Goal: Navigation & Orientation: Find specific page/section

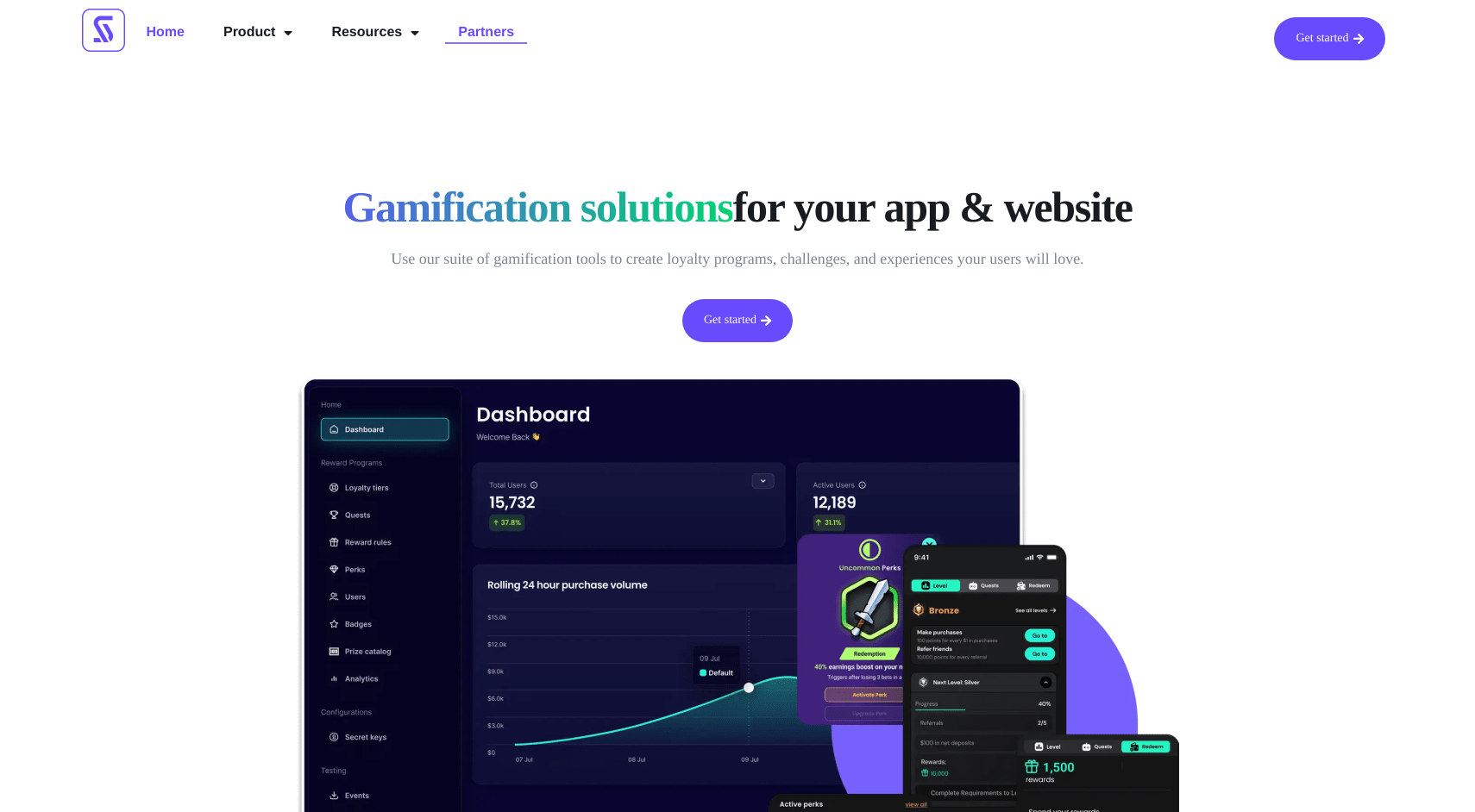
click at [469, 34] on link "Partners" at bounding box center [486, 33] width 82 height 31
click at [353, 35] on link "Resources" at bounding box center [375, 33] width 114 height 31
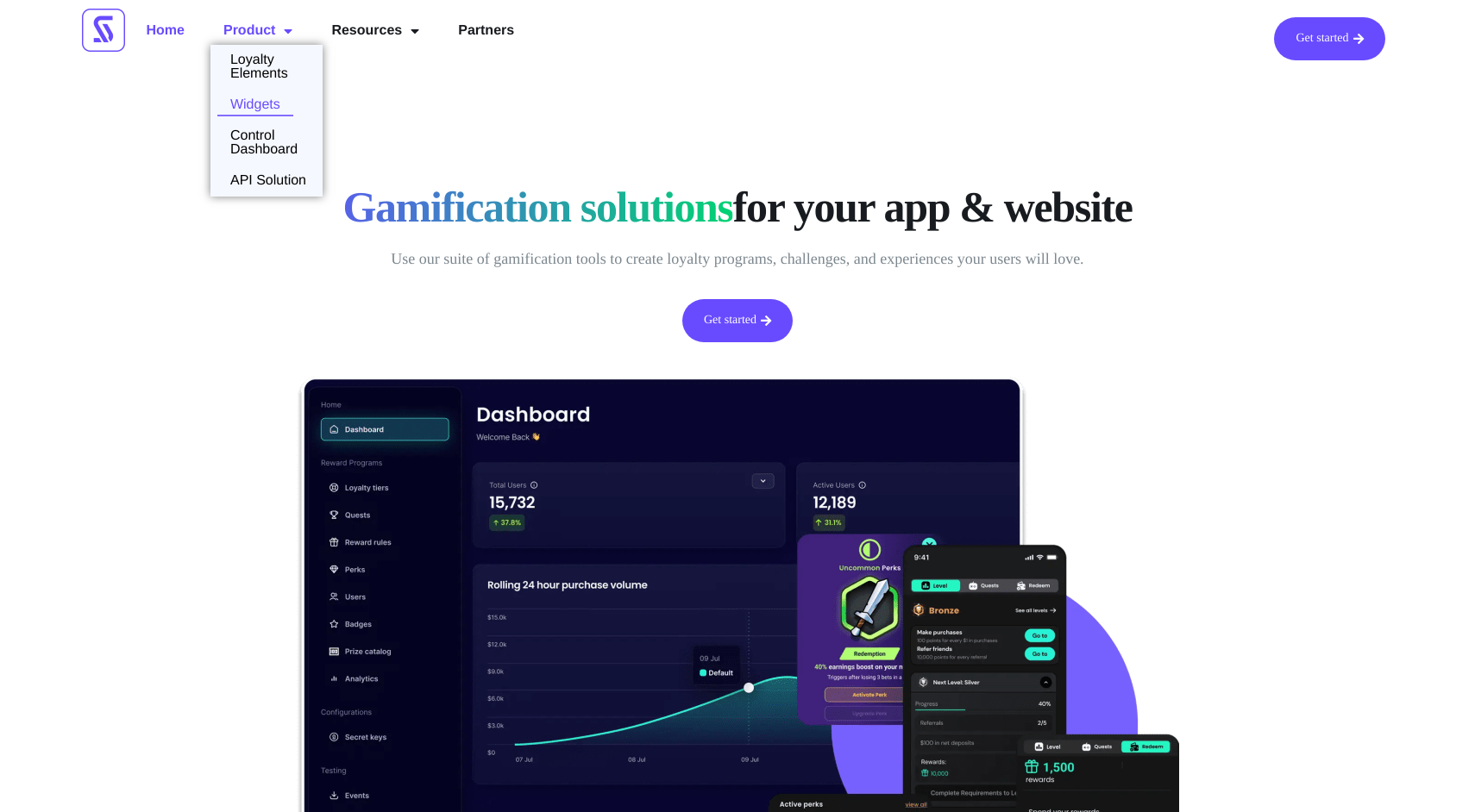
click at [280, 108] on link "Widgets" at bounding box center [251, 105] width 82 height 14
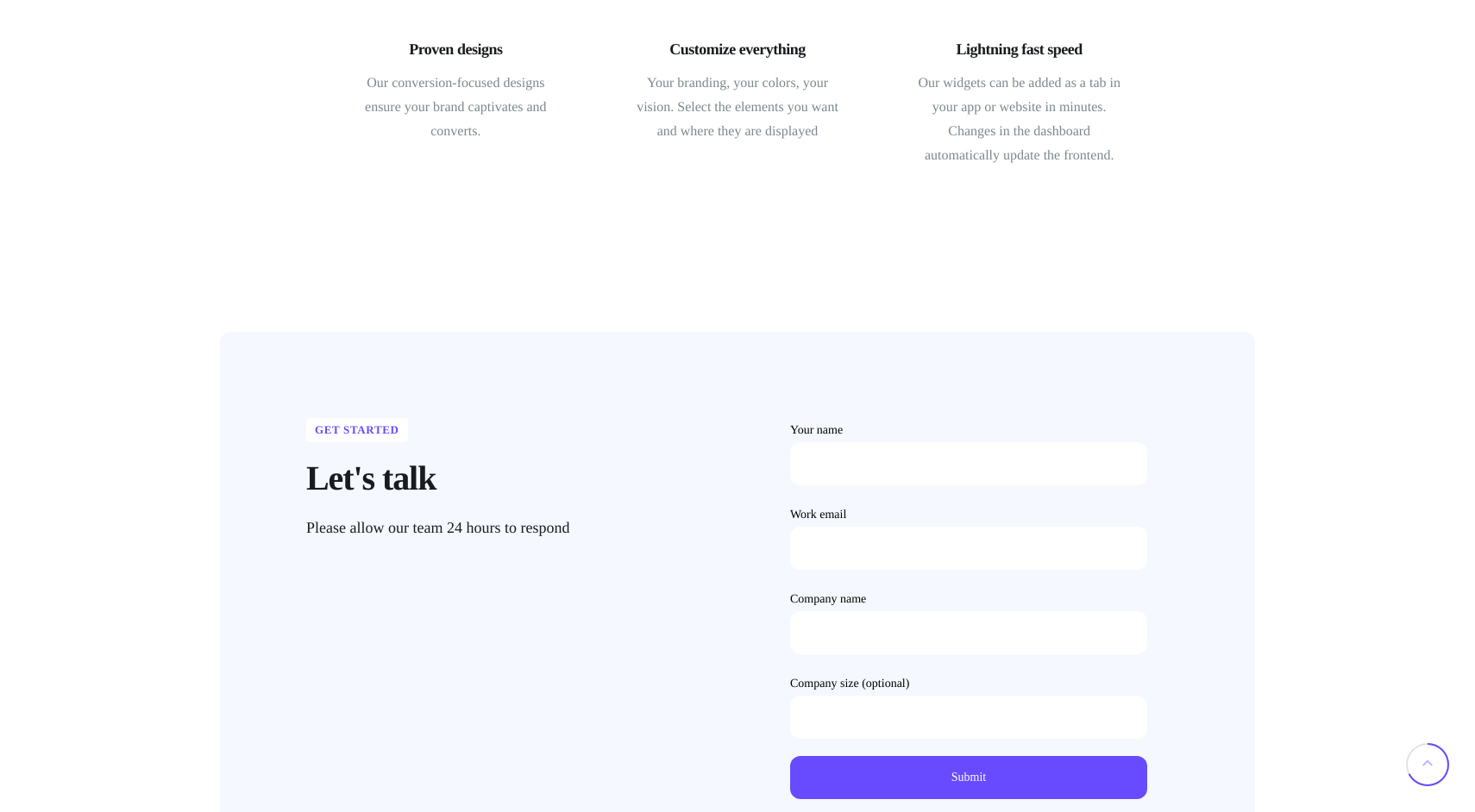
scroll to position [803, 0]
